Goal: Information Seeking & Learning: Find specific fact

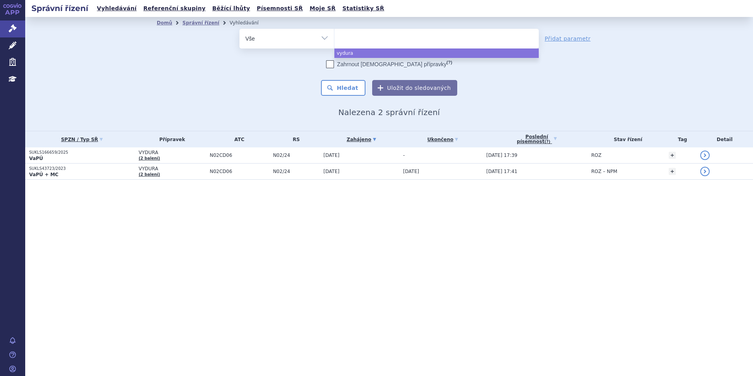
drag, startPoint x: 0, startPoint y: 0, endPoint x: 368, endPoint y: 37, distance: 370.3
click at [368, 37] on ul at bounding box center [436, 37] width 204 height 17
click at [334, 37] on select "vydura" at bounding box center [334, 38] width 0 height 20
select select "vydura"
type input "ai"
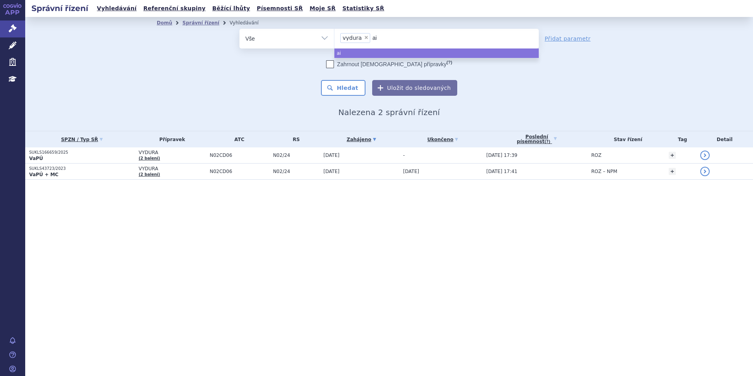
type input "aim"
type input "aimv"
type input "aimvo"
type input "aim"
type input "ai"
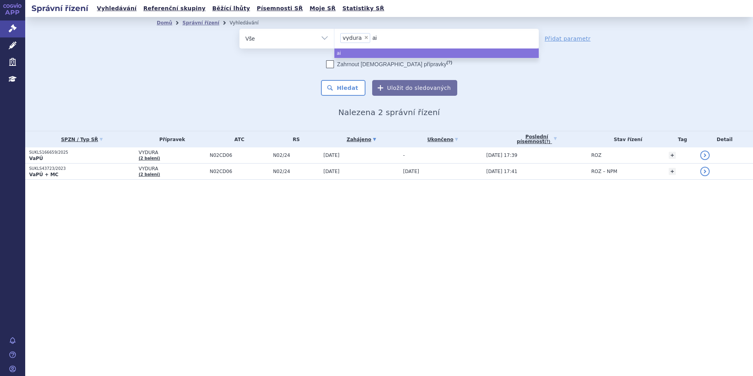
type input "a"
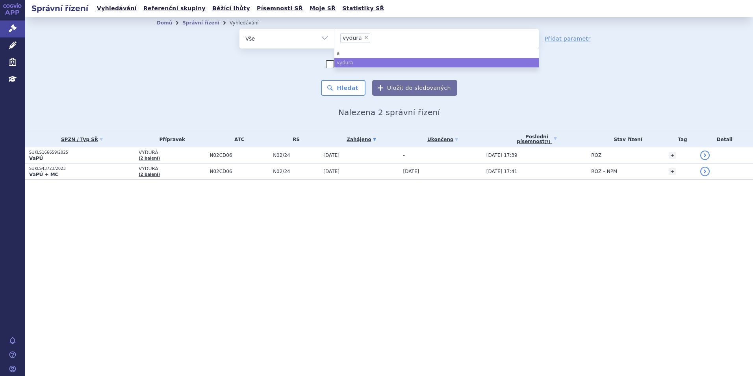
select select
type input "vydura"
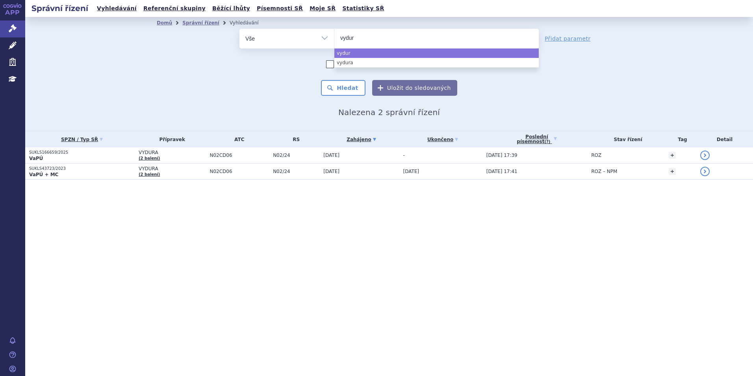
type input "vydu"
type input "vy"
type input "v"
type input "ai"
type input "aim"
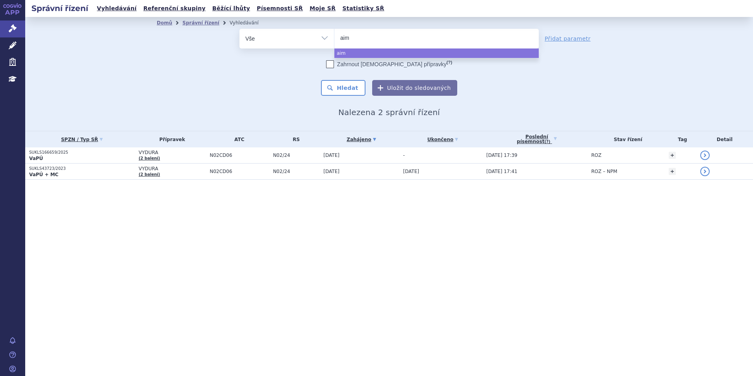
type input "aimo"
type input "aimovi"
type input "aimovig"
select select "aimovig"
type input "aj"
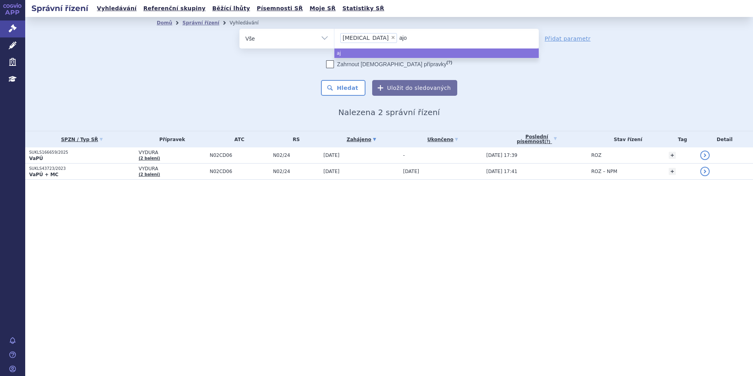
type input "ajov"
type input "ajovy"
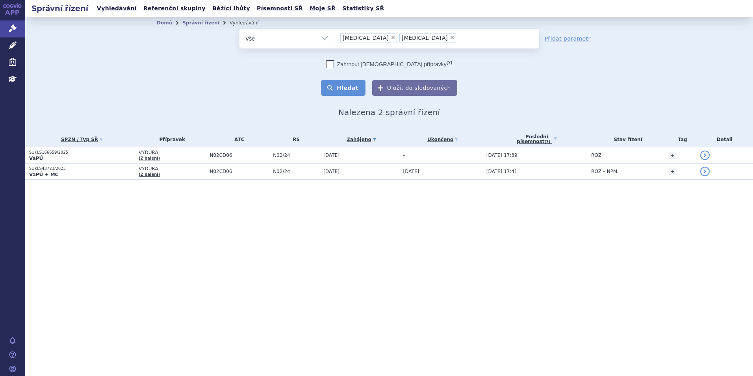
click at [356, 90] on button "Hledat" at bounding box center [343, 88] width 44 height 16
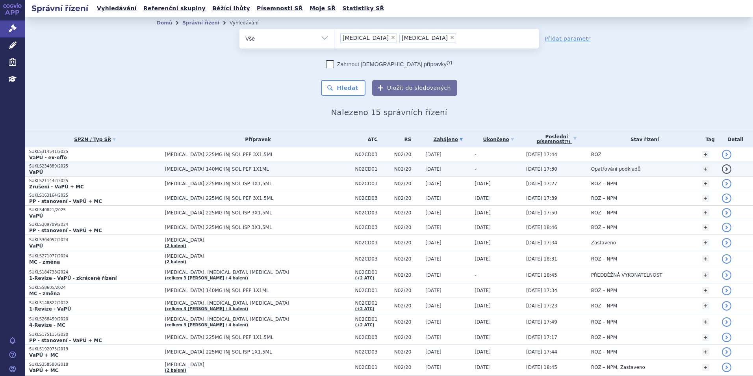
click at [286, 175] on td "[MEDICAL_DATA] 140MG INJ SOL PEP 1X1ML" at bounding box center [256, 169] width 190 height 15
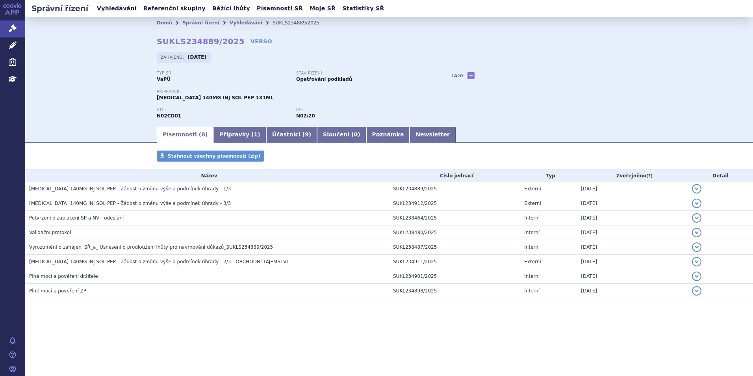
click at [393, 126] on ul "Písemnosti ( 8 ) Přípravky ( 1 ) Účastníci ( 9 ) Sloučení ( 0 ) Poznámka Newsle…" at bounding box center [389, 134] width 465 height 17
click at [409, 137] on link "Newsletter" at bounding box center [432, 135] width 46 height 16
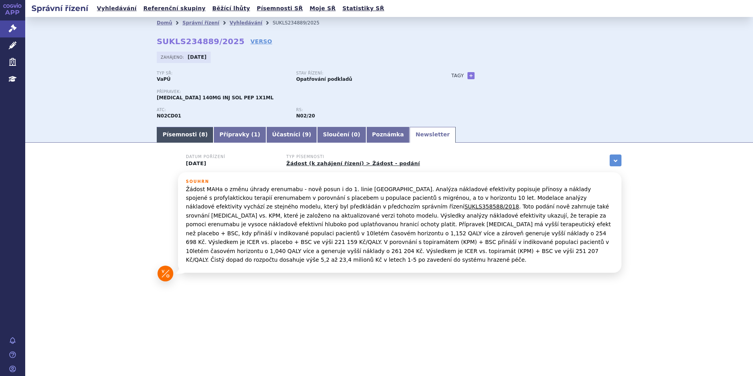
click at [180, 141] on link "Písemnosti ( 8 )" at bounding box center [185, 135] width 57 height 16
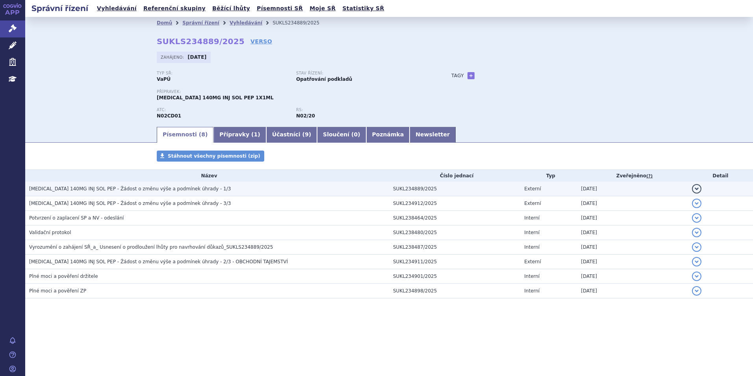
click at [172, 194] on td "[MEDICAL_DATA] 140MG INJ SOL PEP - Žádost o změnu výše a podmínek úhrady - 1/3" at bounding box center [207, 188] width 364 height 15
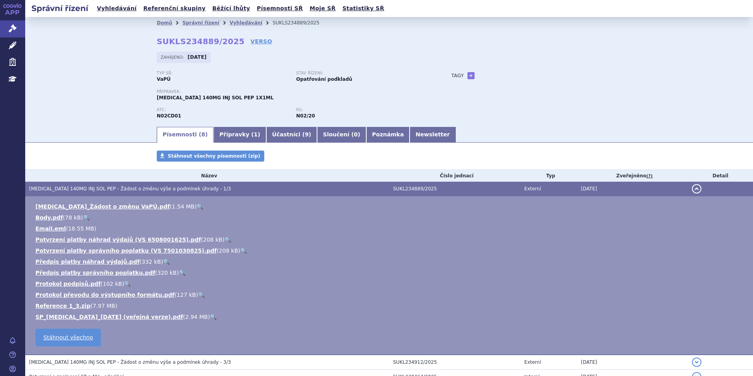
click at [210, 316] on link "🔍" at bounding box center [213, 316] width 7 height 6
click at [226, 131] on link "Přípravky ( 1 )" at bounding box center [239, 135] width 52 height 16
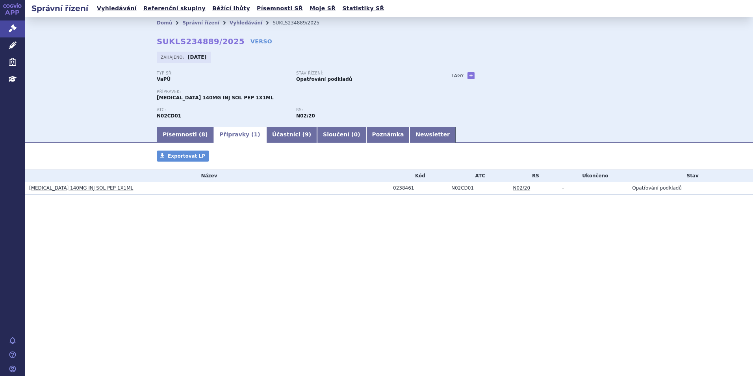
click at [70, 185] on link "[MEDICAL_DATA] 140MG INJ SOL PEP 1X1ML" at bounding box center [81, 188] width 104 height 6
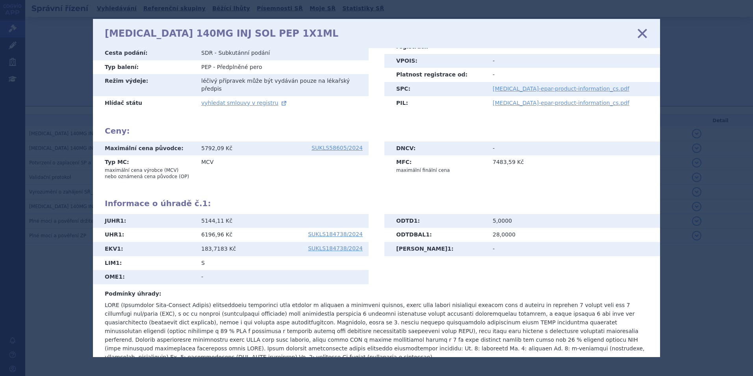
scroll to position [97, 0]
click at [645, 33] on icon at bounding box center [642, 33] width 17 height 17
